Goal: Task Accomplishment & Management: Complete application form

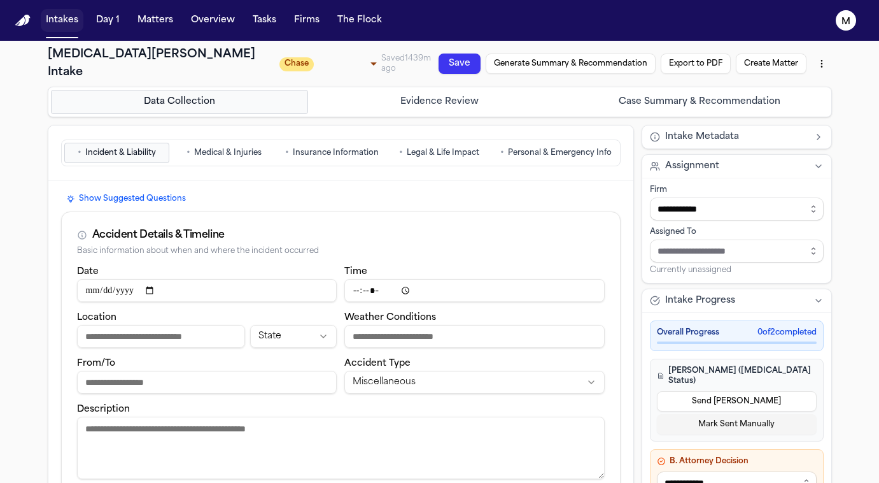
click at [62, 25] on button "Intakes" at bounding box center [62, 20] width 43 height 23
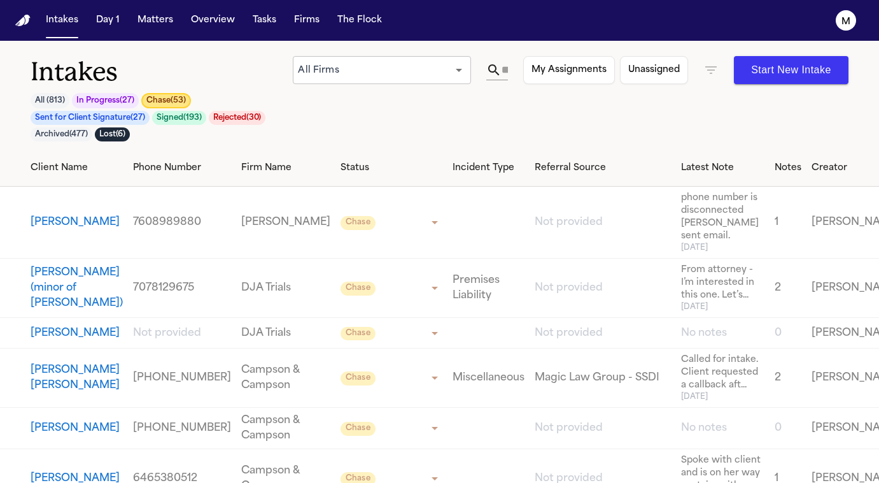
click at [169, 99] on button "Chase ( 53 )" at bounding box center [166, 100] width 50 height 15
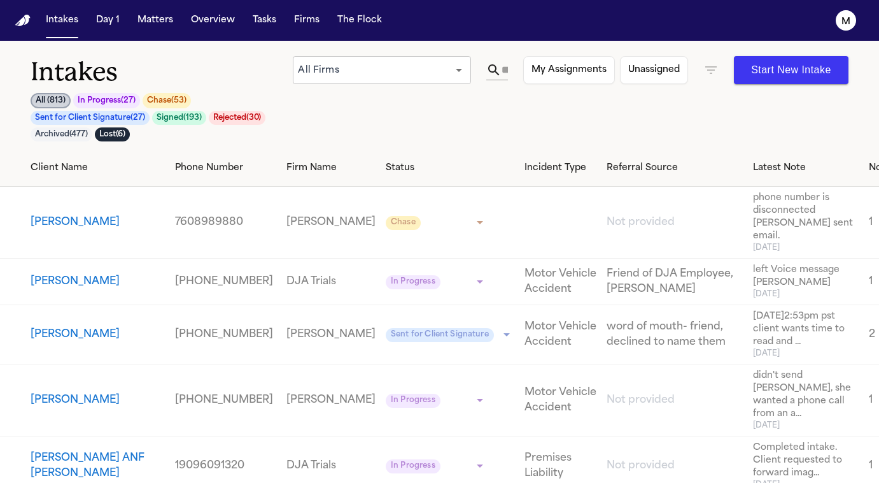
click at [181, 103] on button "Chase ( 53 )" at bounding box center [167, 100] width 48 height 15
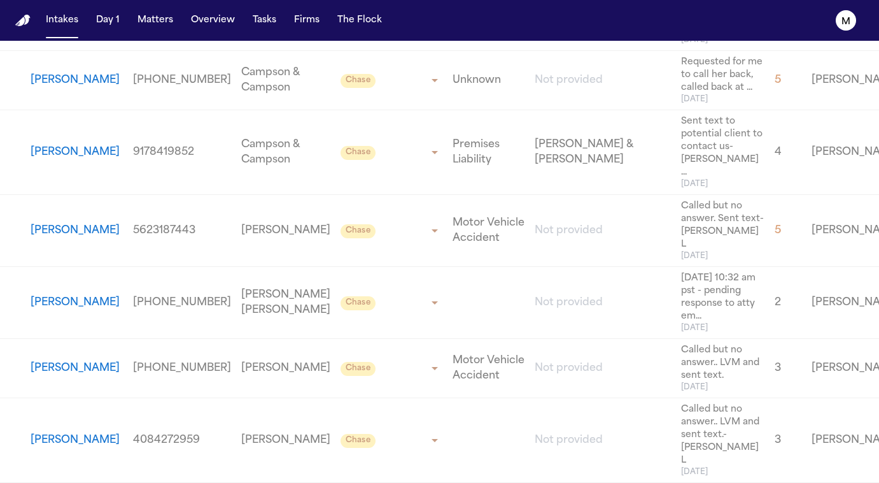
scroll to position [3571, 0]
drag, startPoint x: 99, startPoint y: 266, endPoint x: 140, endPoint y: 286, distance: 45.6
click at [140, 51] on tr "[MEDICAL_DATA][PERSON_NAME] [PHONE_NUMBER] [PERSON_NAME] Law [PERSON_NAME] ****…" at bounding box center [537, 21] width 1074 height 59
click at [681, 35] on span "[DATE] 9:25am pst sent text to potential to fol..." at bounding box center [722, 16] width 83 height 38
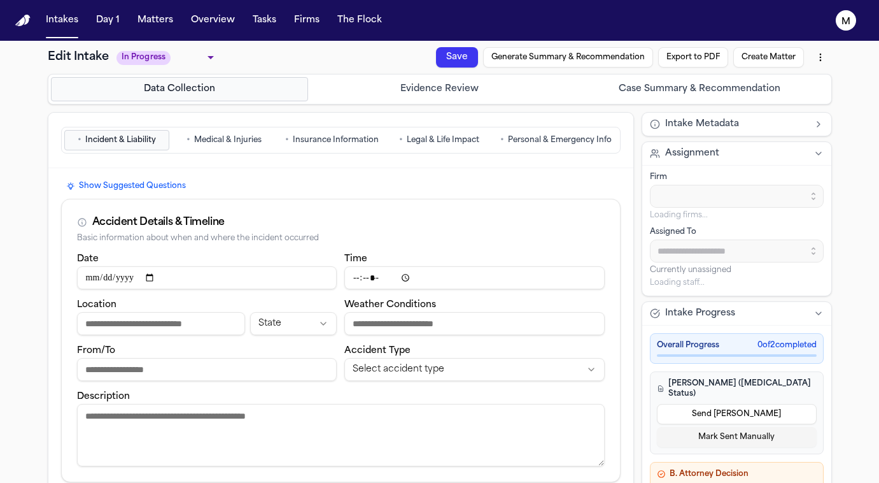
type input "**********"
type input "*****"
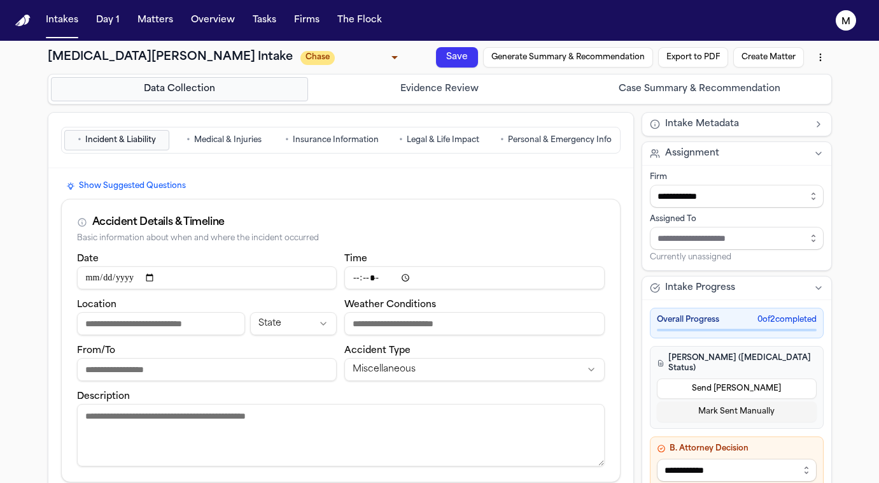
click at [522, 138] on span "Personal & Emergency Info" at bounding box center [560, 140] width 104 height 10
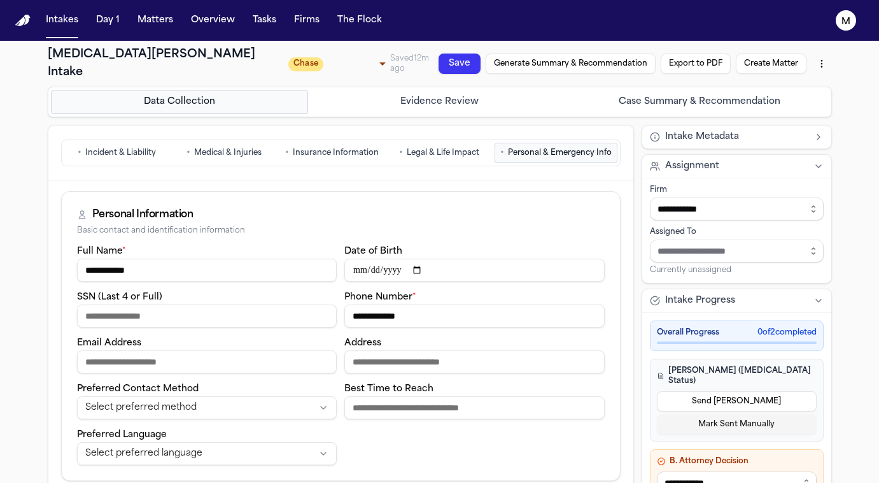
drag, startPoint x: 423, startPoint y: 299, endPoint x: 341, endPoint y: 305, distance: 82.4
click at [66, 22] on button "Intakes" at bounding box center [62, 20] width 43 height 23
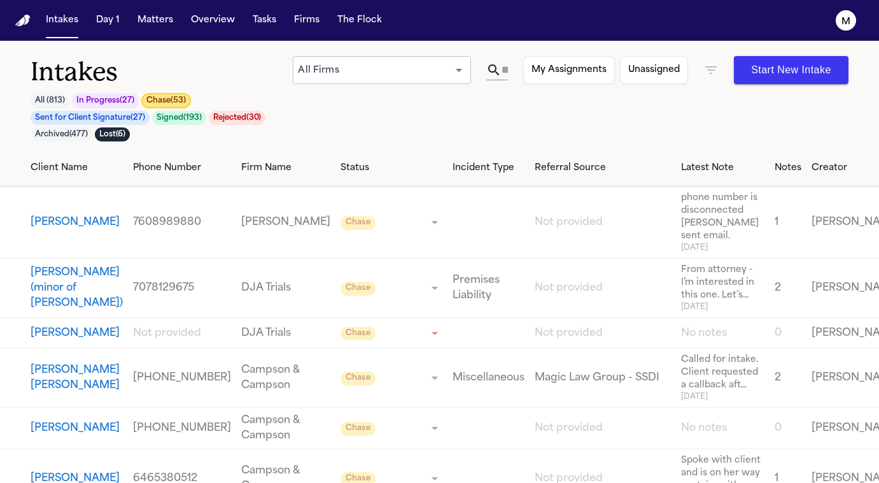
click at [178, 97] on button "Chase ( 53 )" at bounding box center [166, 100] width 50 height 15
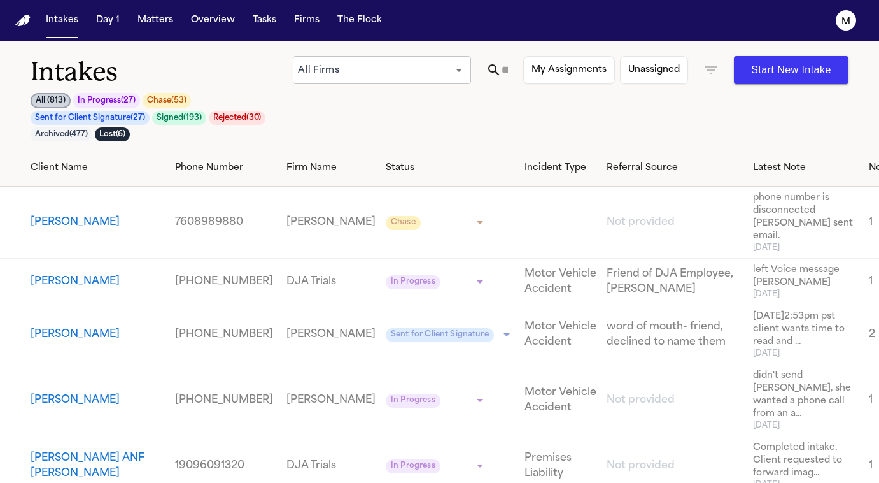
click at [169, 97] on button "Chase ( 53 )" at bounding box center [167, 100] width 48 height 15
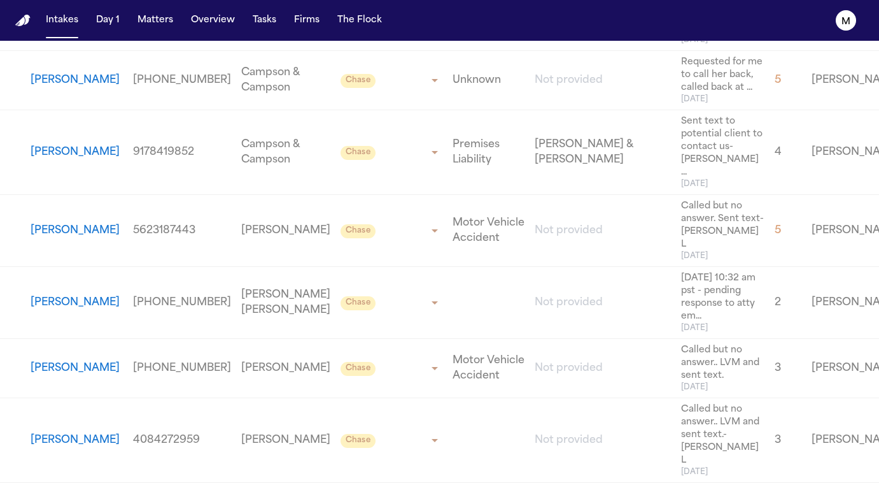
scroll to position [3493, 0]
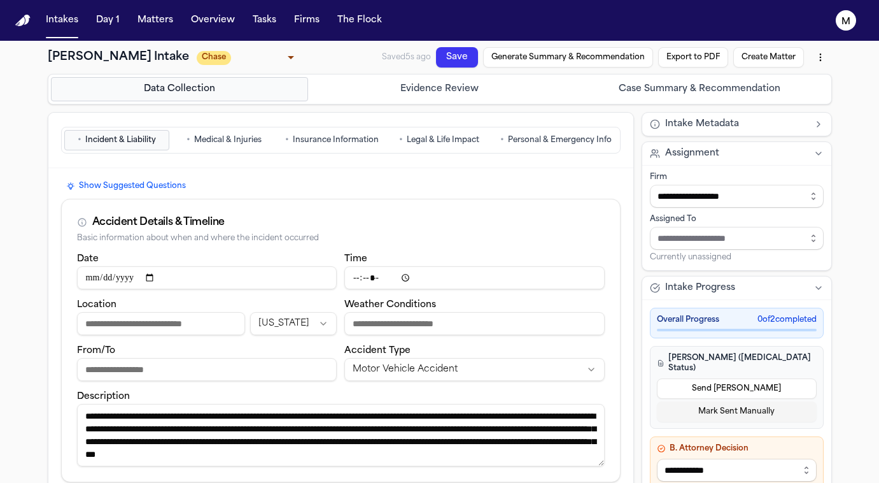
click at [564, 143] on span "Personal & Emergency Info" at bounding box center [560, 140] width 104 height 10
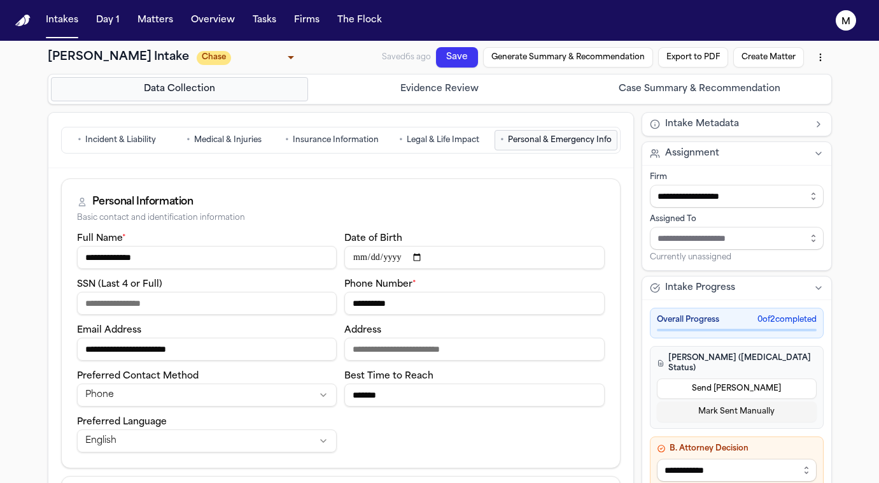
click at [378, 305] on input "**********" at bounding box center [475, 303] width 260 height 23
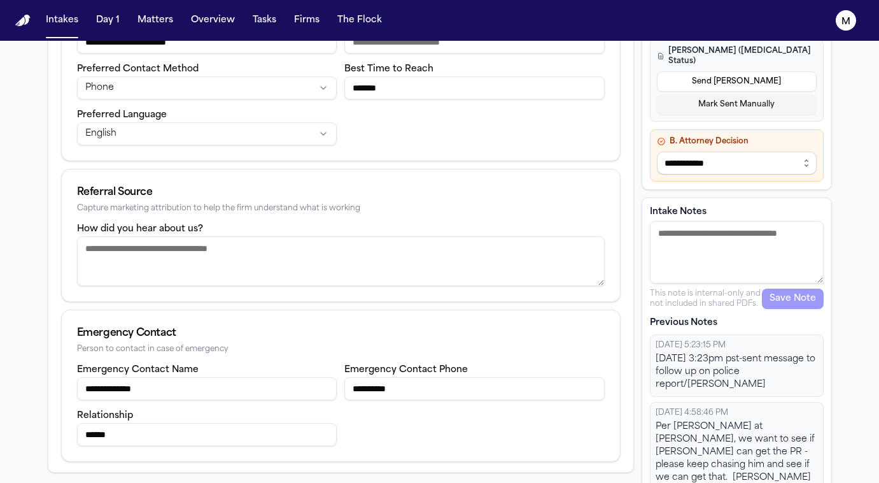
scroll to position [319, 0]
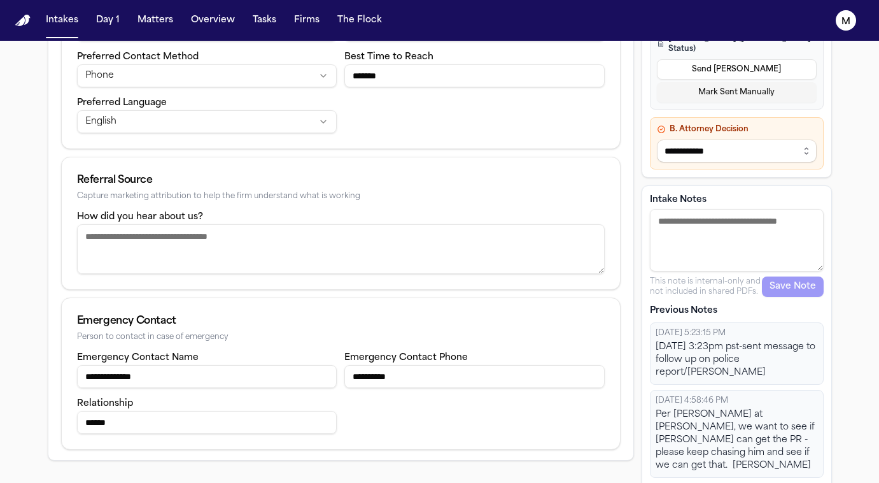
click at [736, 245] on textarea "Intake Notes" at bounding box center [737, 240] width 174 height 62
type textarea "**********"
click at [792, 280] on button "Save Note" at bounding box center [793, 286] width 62 height 20
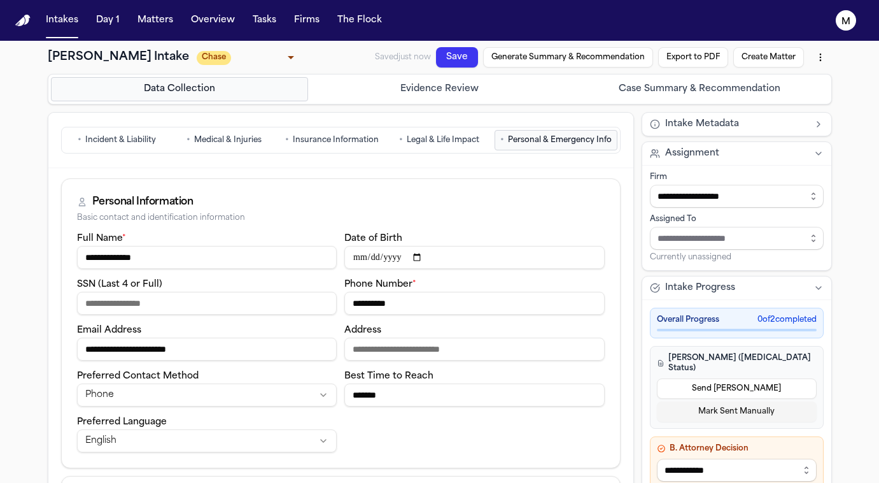
scroll to position [0, 0]
click at [450, 62] on button "Save" at bounding box center [437, 74] width 25 height 44
click at [448, 54] on button "Save" at bounding box center [457, 57] width 42 height 20
click at [69, 28] on button "Intakes" at bounding box center [62, 20] width 43 height 23
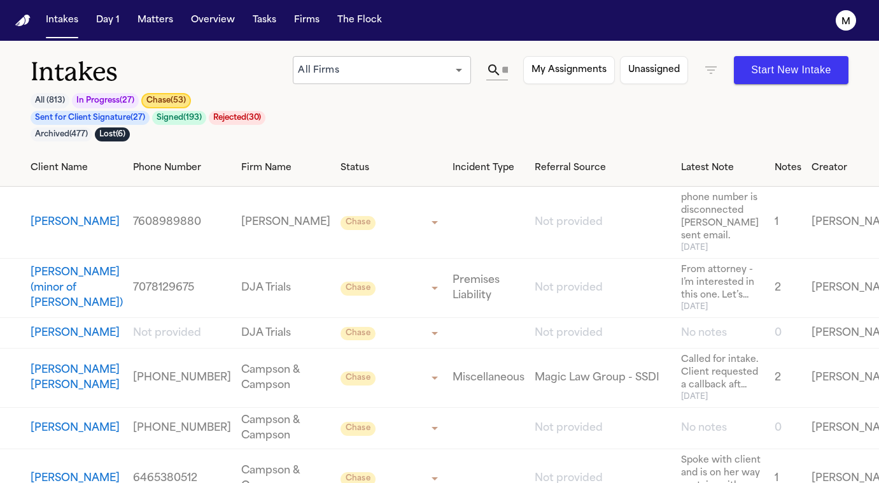
click at [176, 101] on button "Chase ( 53 )" at bounding box center [166, 100] width 50 height 15
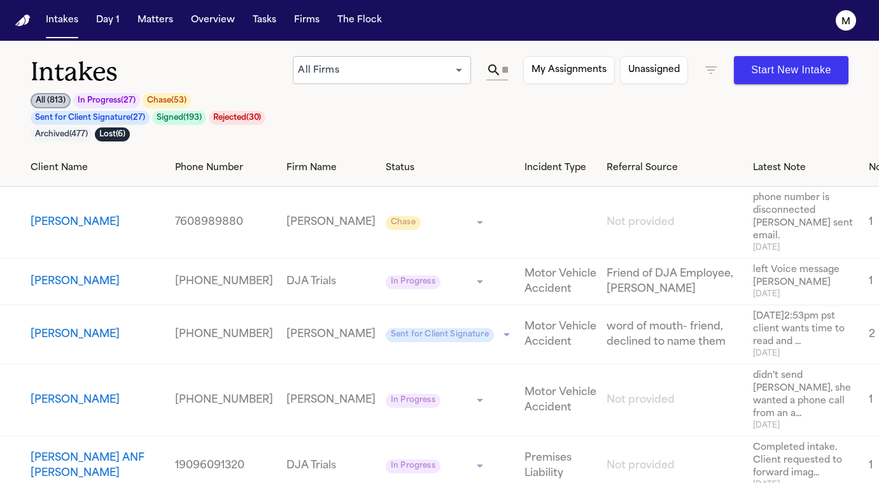
click at [165, 99] on button "Chase ( 53 )" at bounding box center [167, 100] width 48 height 15
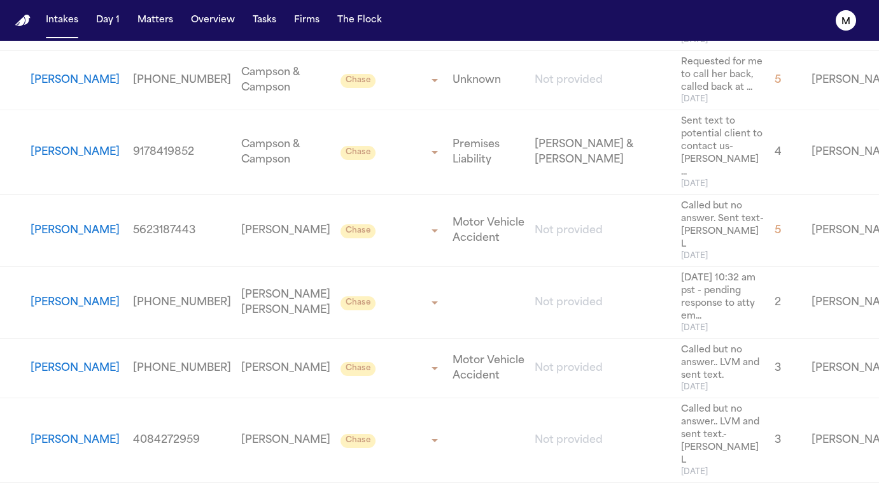
scroll to position [3357, 0]
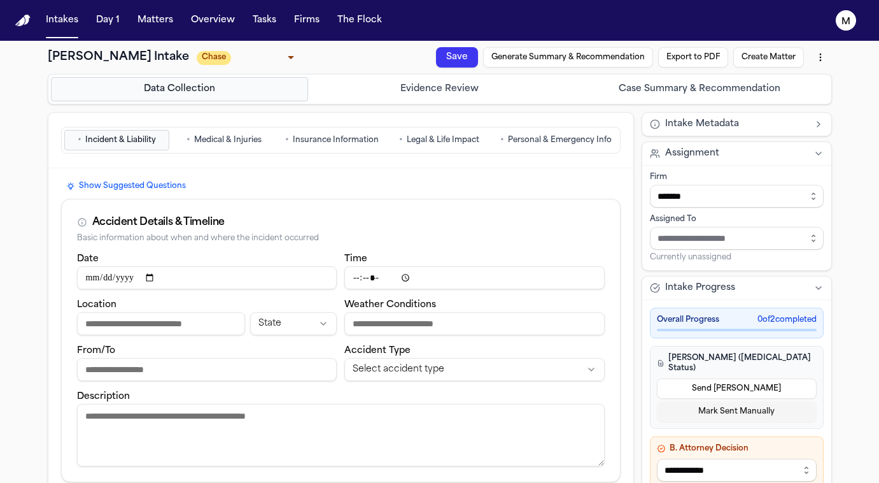
click at [567, 155] on nav "• Incident & Liability • Medical & Injuries • Insurance Information • Legal & L…" at bounding box center [341, 140] width 560 height 34
click at [549, 137] on span "Personal & Emergency Info" at bounding box center [560, 140] width 104 height 10
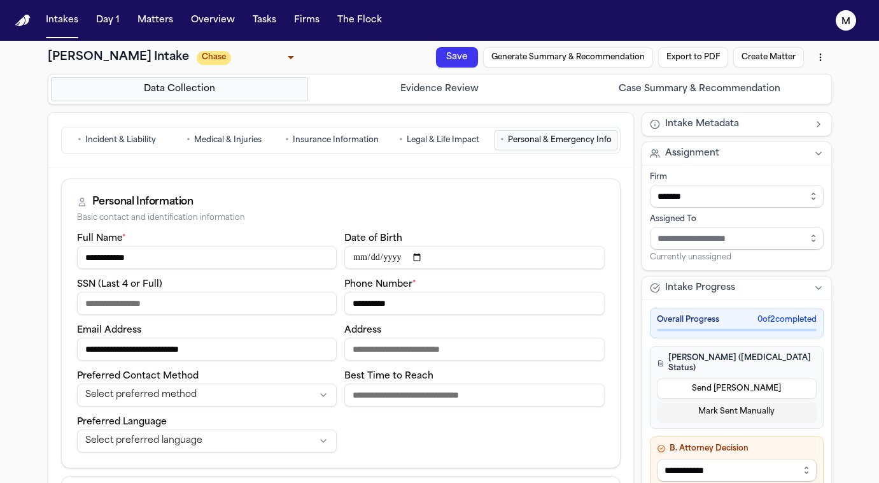
click at [400, 311] on input "**********" at bounding box center [475, 303] width 260 height 23
click at [477, 219] on div "Basic contact and identification information" at bounding box center [341, 218] width 528 height 10
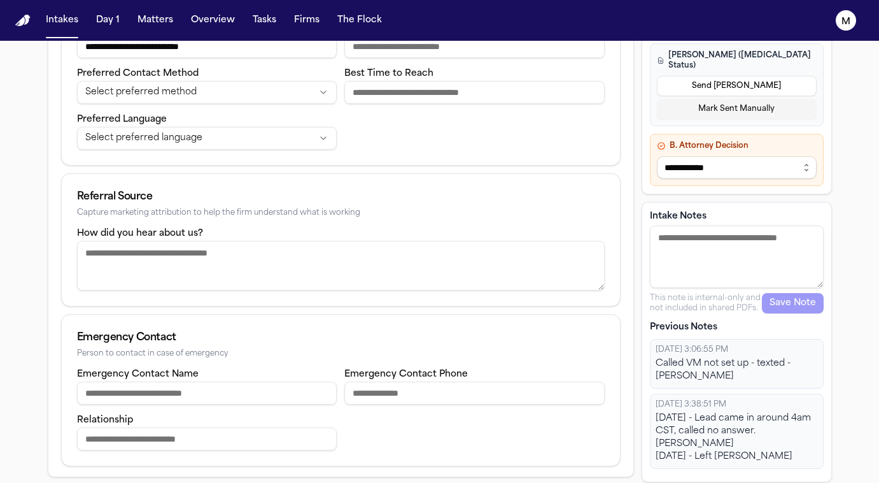
scroll to position [302, 0]
drag, startPoint x: 706, startPoint y: 262, endPoint x: 706, endPoint y: 227, distance: 34.4
click at [706, 261] on textarea "Intake Notes" at bounding box center [737, 257] width 174 height 62
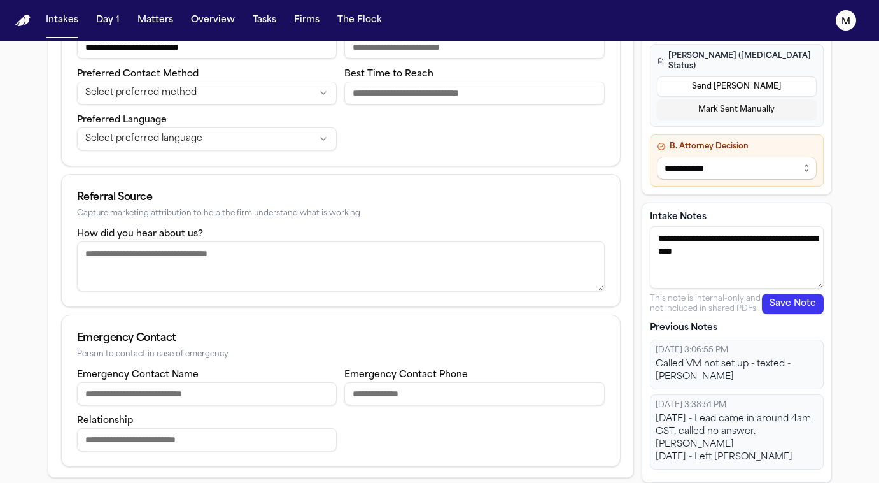
type textarea "**********"
click at [795, 311] on button "Save Note" at bounding box center [793, 304] width 62 height 20
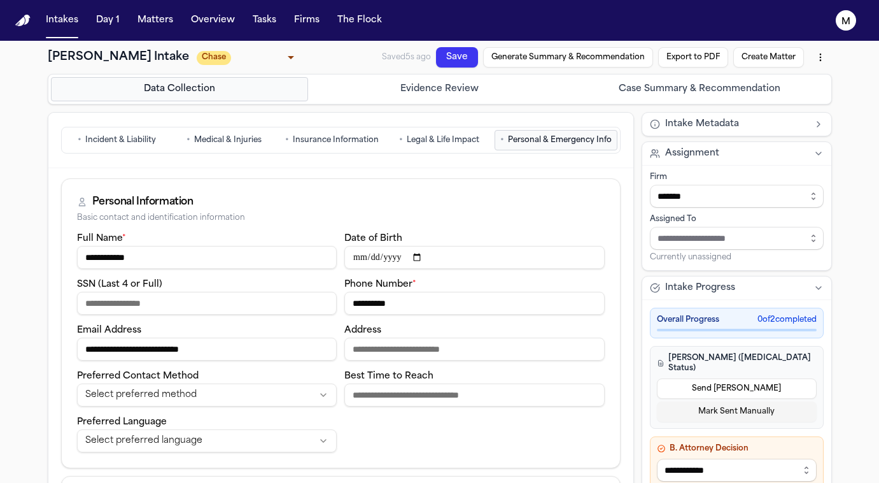
scroll to position [0, 0]
click at [451, 57] on button "Save" at bounding box center [457, 57] width 42 height 20
click at [447, 53] on button "Save" at bounding box center [457, 57] width 42 height 20
click at [460, 54] on button "Save" at bounding box center [457, 57] width 42 height 20
click at [68, 28] on button "Intakes" at bounding box center [62, 20] width 43 height 23
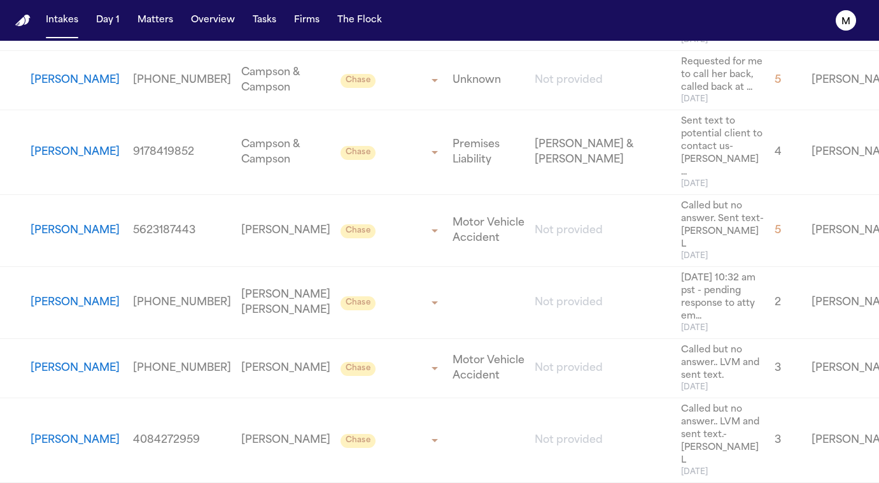
scroll to position [3186, 0]
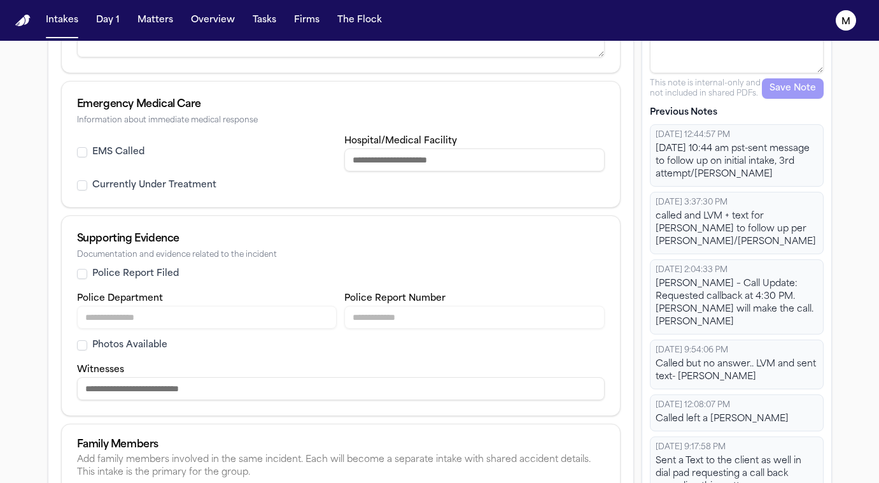
scroll to position [563, 0]
